Goal: Task Accomplishment & Management: Use online tool/utility

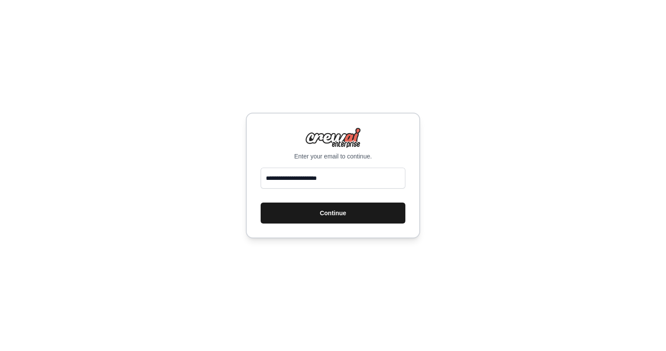
type input "**********"
click at [328, 223] on button "Continue" at bounding box center [333, 212] width 145 height 21
click at [340, 211] on button "Continue" at bounding box center [333, 212] width 145 height 21
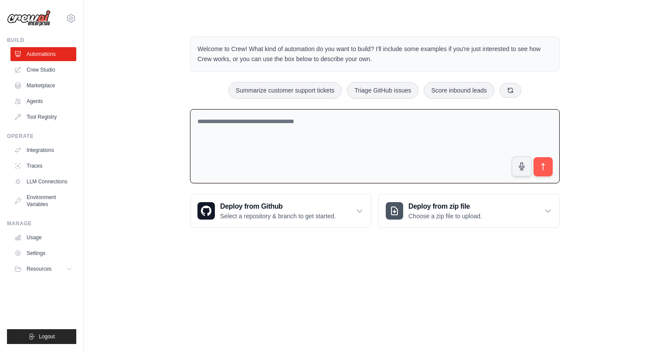
click at [377, 154] on textarea at bounding box center [375, 146] width 370 height 75
click at [48, 70] on link "Crew Studio" at bounding box center [44, 70] width 66 height 14
click at [247, 130] on textarea at bounding box center [375, 146] width 370 height 75
click at [37, 83] on link "Marketplace" at bounding box center [44, 86] width 66 height 14
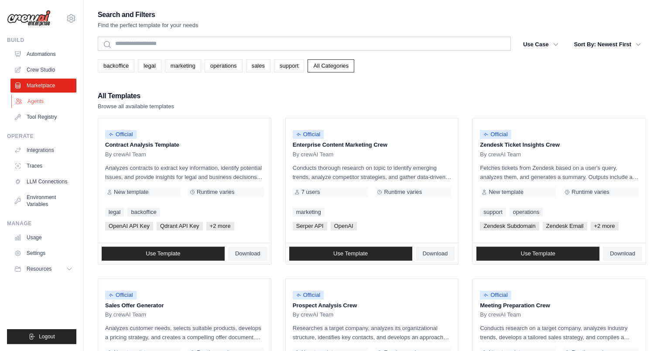
click at [43, 99] on link "Agents" at bounding box center [44, 101] width 66 height 14
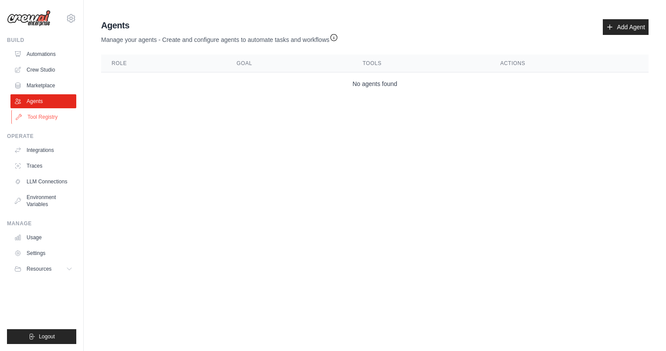
click at [43, 121] on link "Tool Registry" at bounding box center [44, 117] width 66 height 14
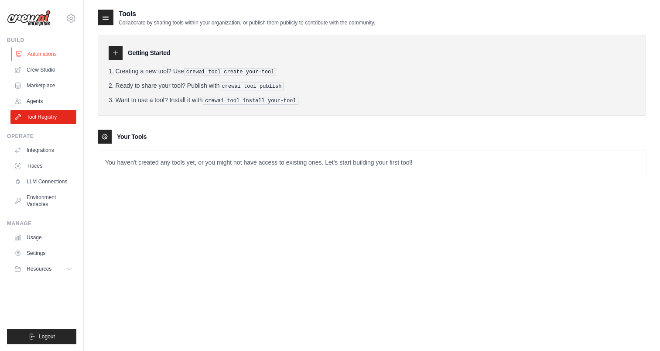
click at [44, 57] on link "Automations" at bounding box center [44, 54] width 66 height 14
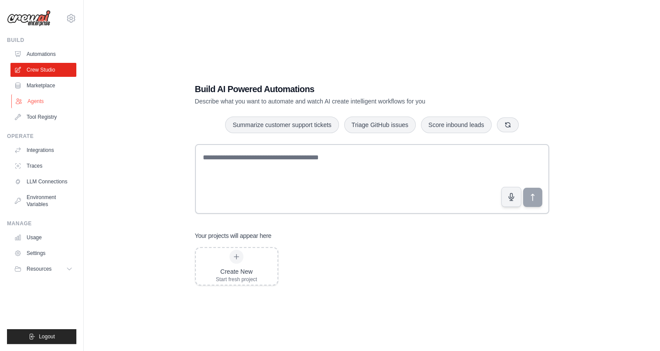
click at [47, 104] on link "Agents" at bounding box center [44, 101] width 66 height 14
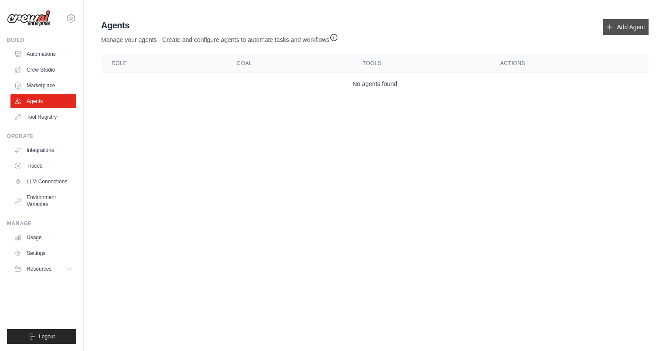
click at [640, 28] on link "Add Agent" at bounding box center [626, 27] width 46 height 16
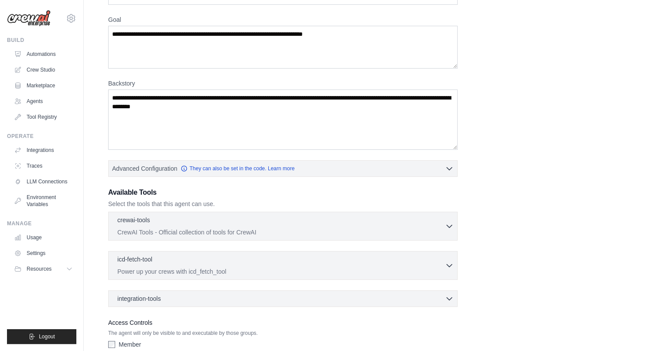
scroll to position [116, 0]
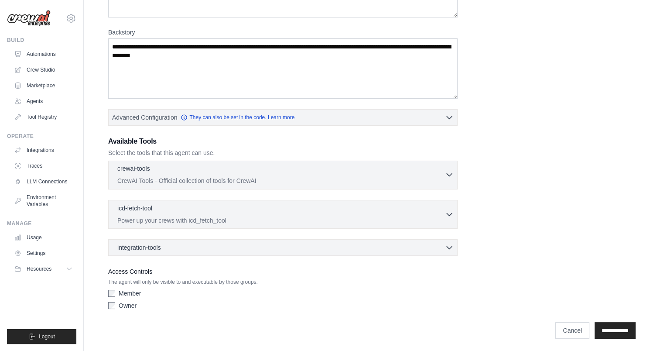
click at [450, 173] on icon "button" at bounding box center [449, 174] width 9 height 9
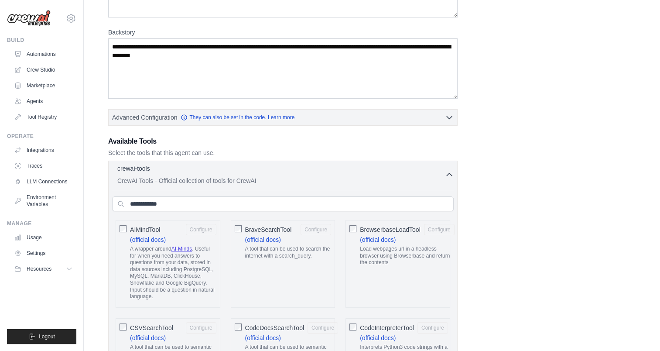
click at [450, 173] on icon "button" at bounding box center [449, 174] width 9 height 9
